Goal: Navigation & Orientation: Find specific page/section

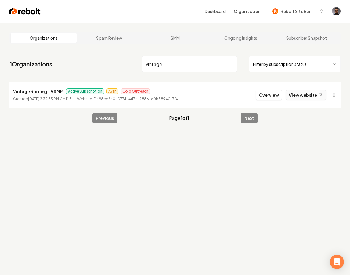
type input "vintage"
click at [293, 99] on link "View website" at bounding box center [306, 95] width 41 height 10
